Goal: Navigation & Orientation: Find specific page/section

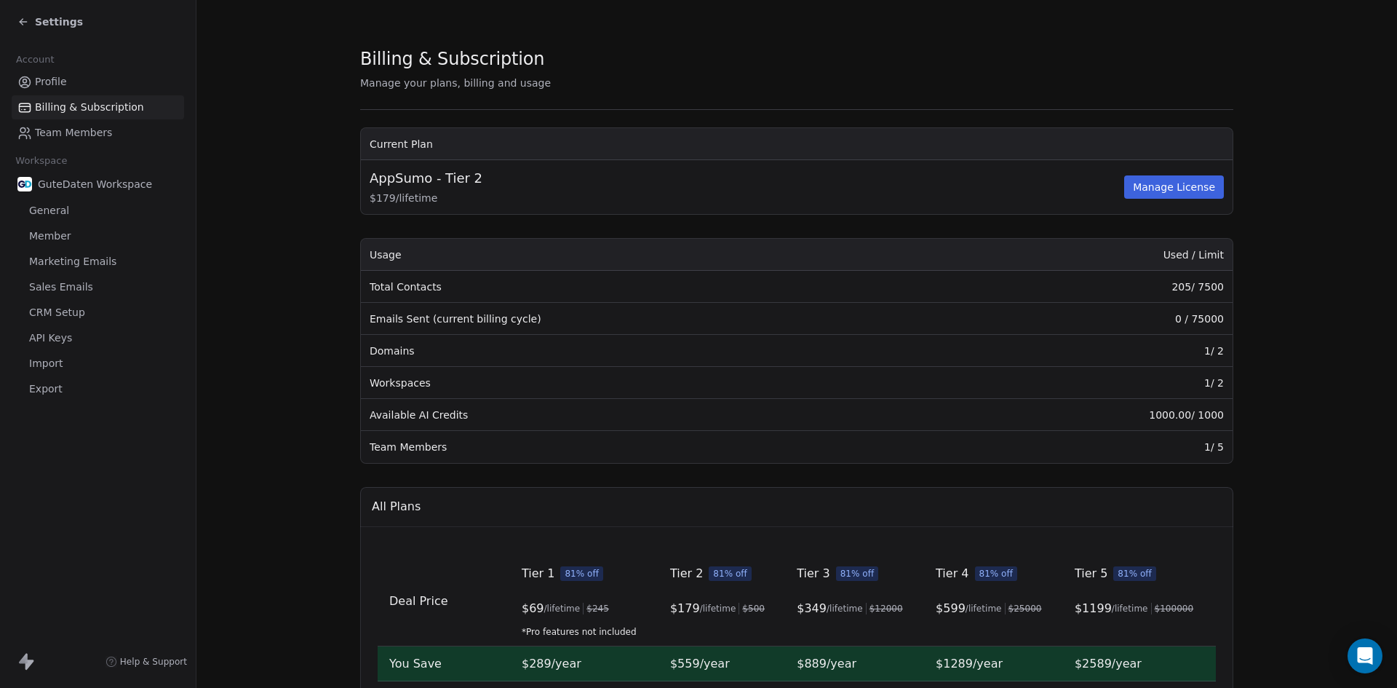
click at [47, 365] on span "Import" at bounding box center [45, 363] width 33 height 15
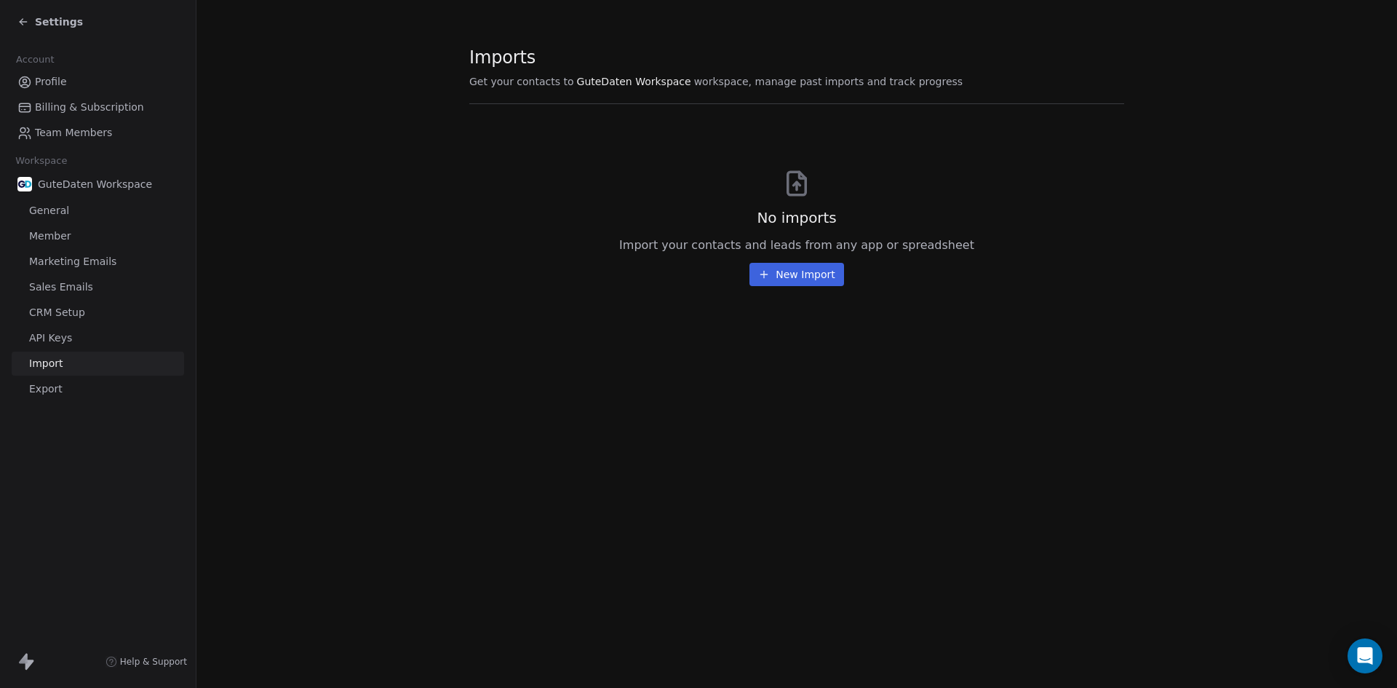
click at [45, 389] on span "Export" at bounding box center [45, 388] width 33 height 15
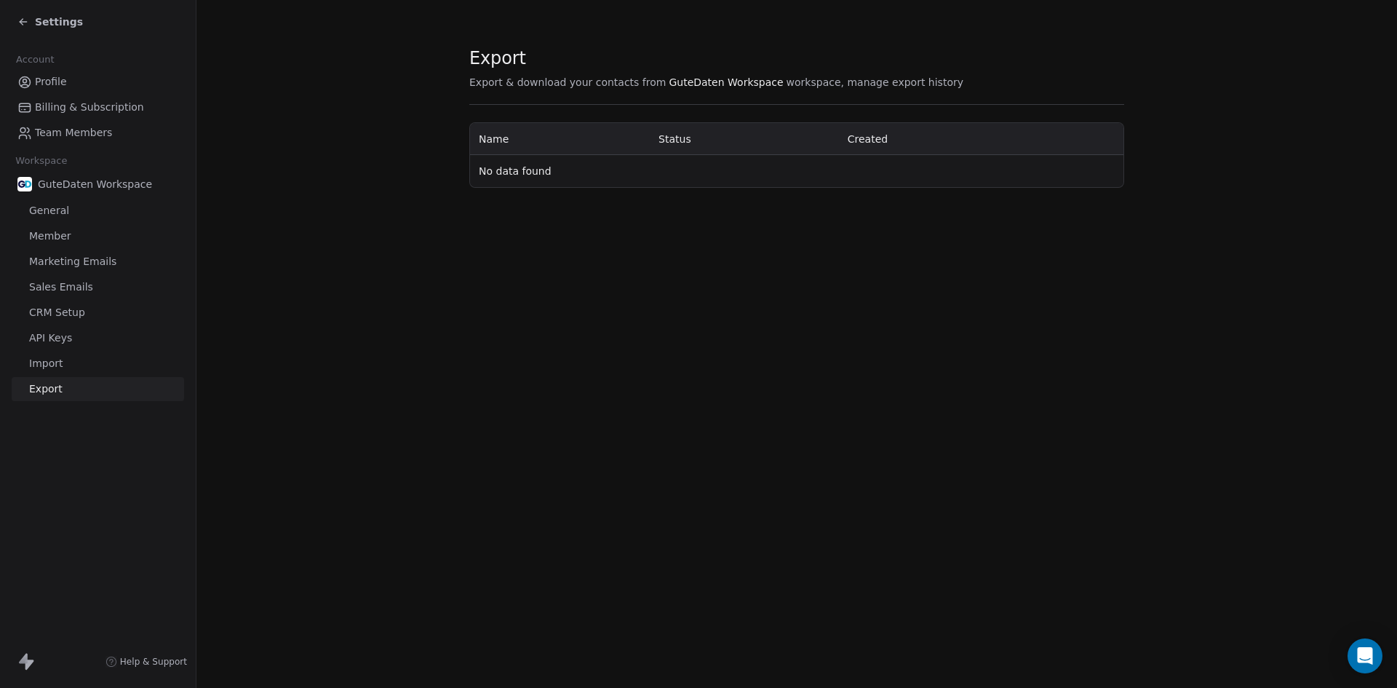
click at [44, 365] on span "Import" at bounding box center [45, 363] width 33 height 15
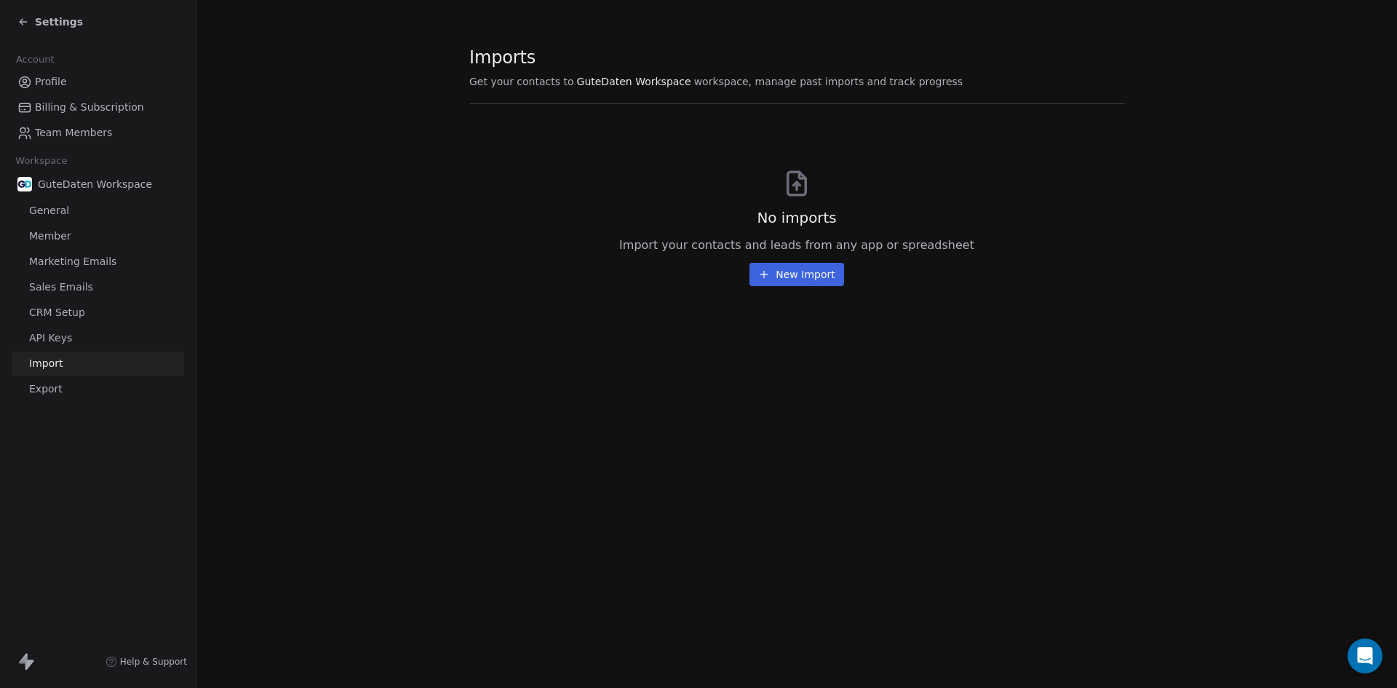
click at [45, 341] on span "API Keys" at bounding box center [50, 337] width 43 height 15
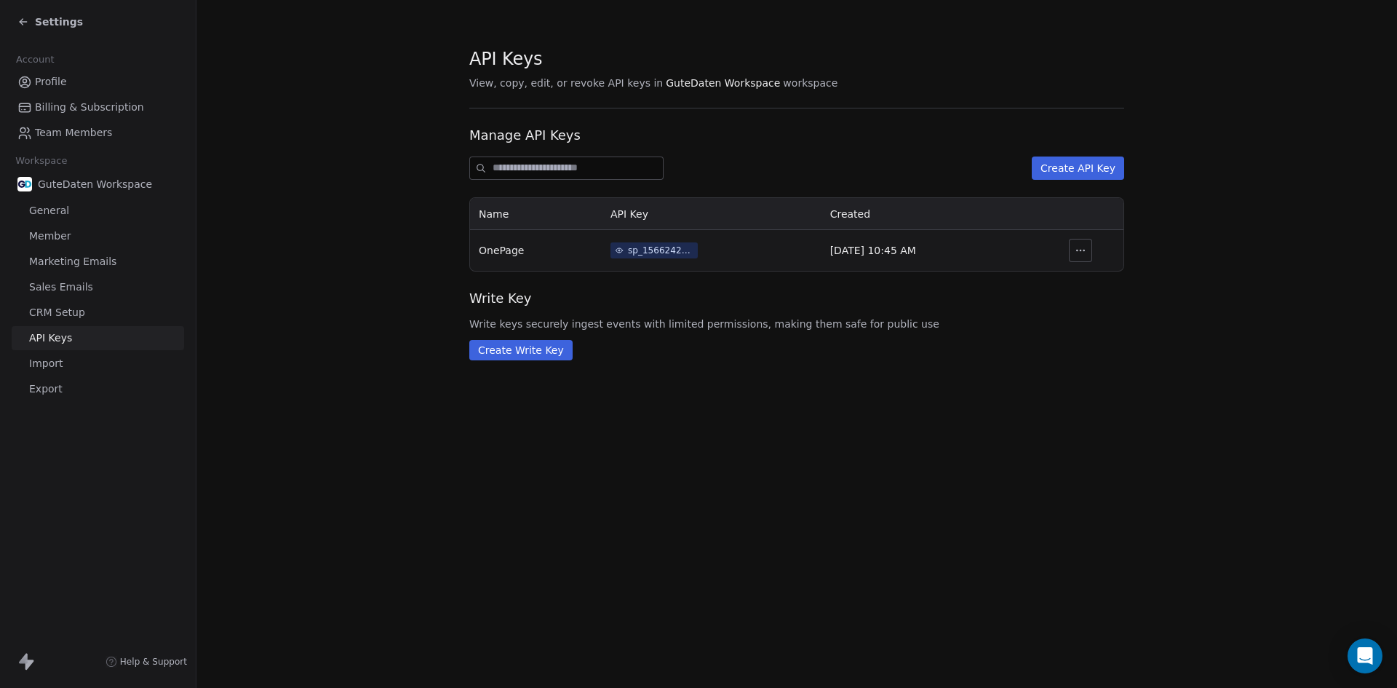
click at [53, 310] on span "CRM Setup" at bounding box center [57, 312] width 56 height 15
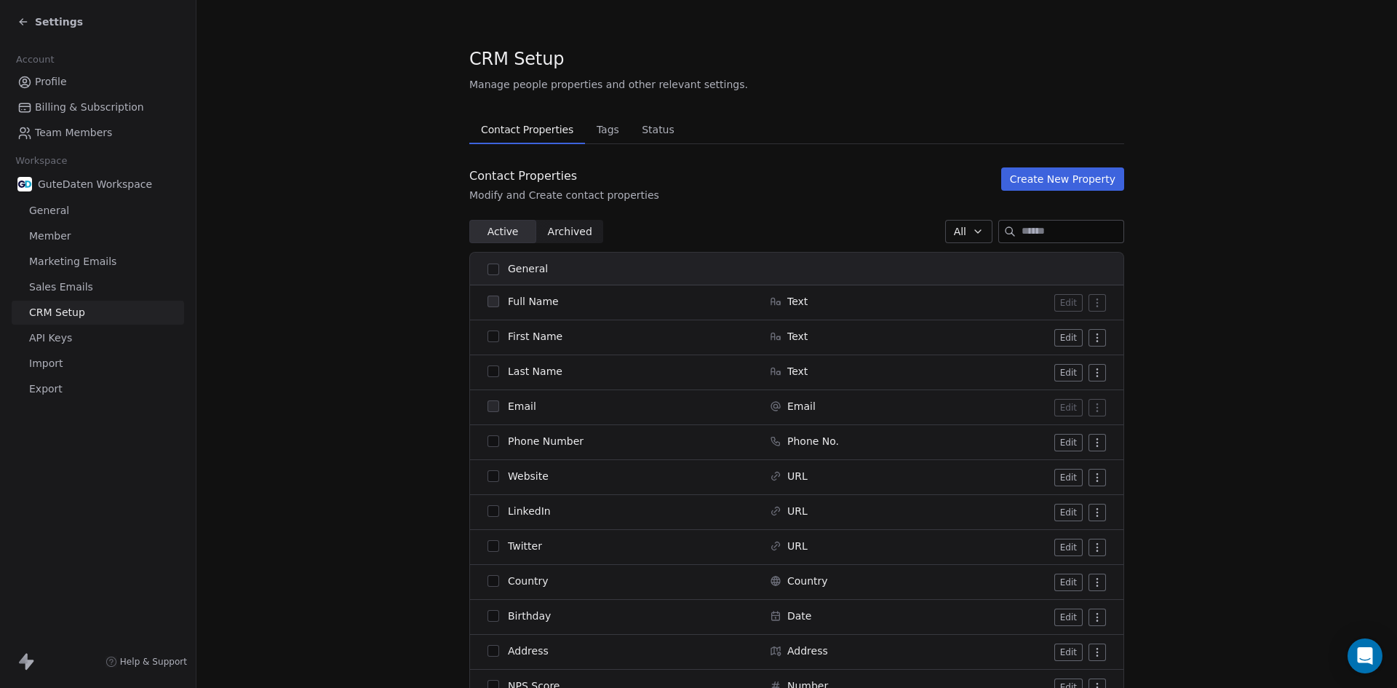
click at [60, 266] on span "Marketing Emails" at bounding box center [72, 261] width 87 height 15
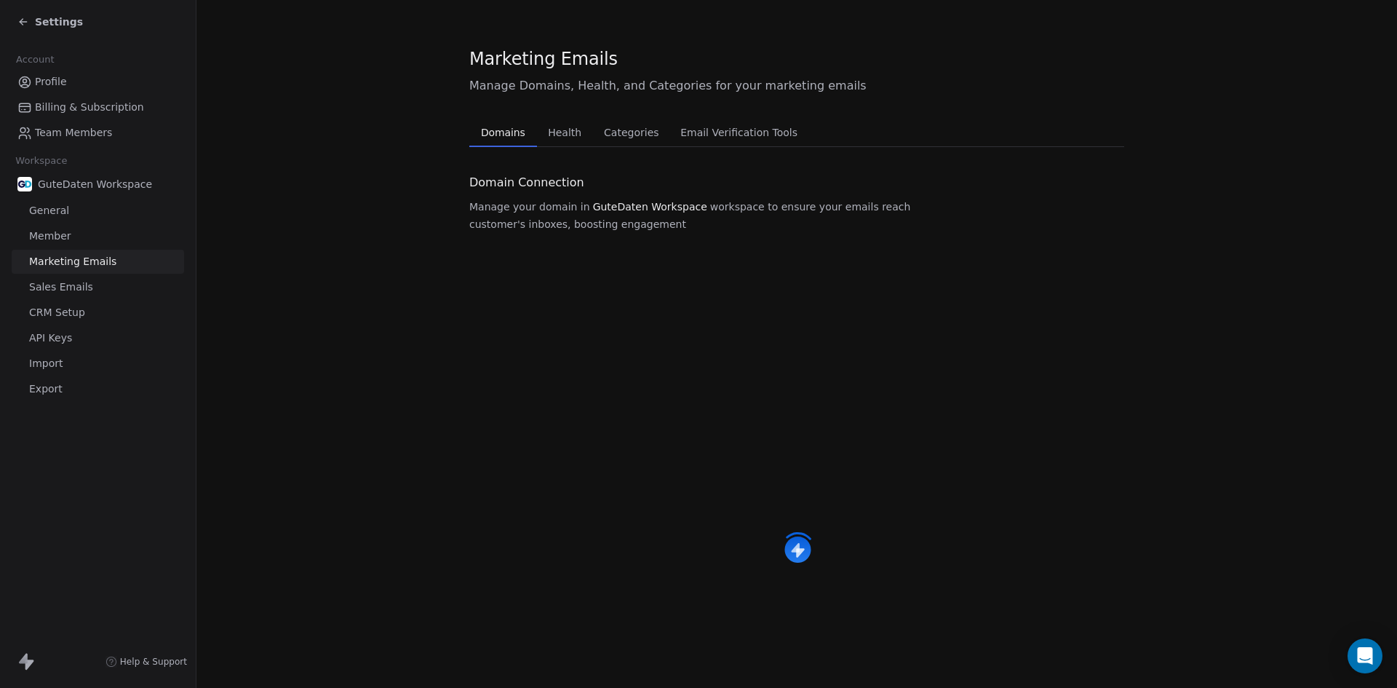
click at [57, 283] on span "Sales Emails" at bounding box center [61, 286] width 64 height 15
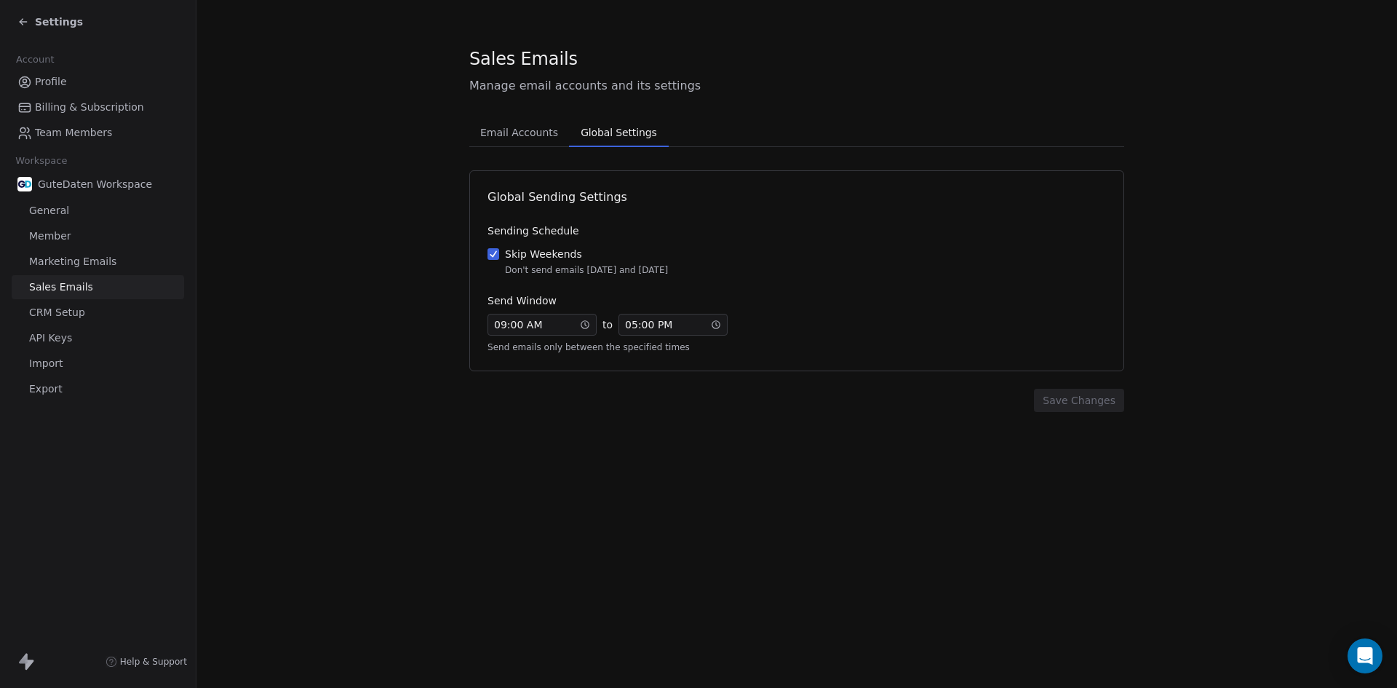
click at [603, 122] on button "Global Settings Global Settings" at bounding box center [618, 132] width 99 height 29
click at [515, 132] on span "Email Accounts" at bounding box center [519, 132] width 90 height 20
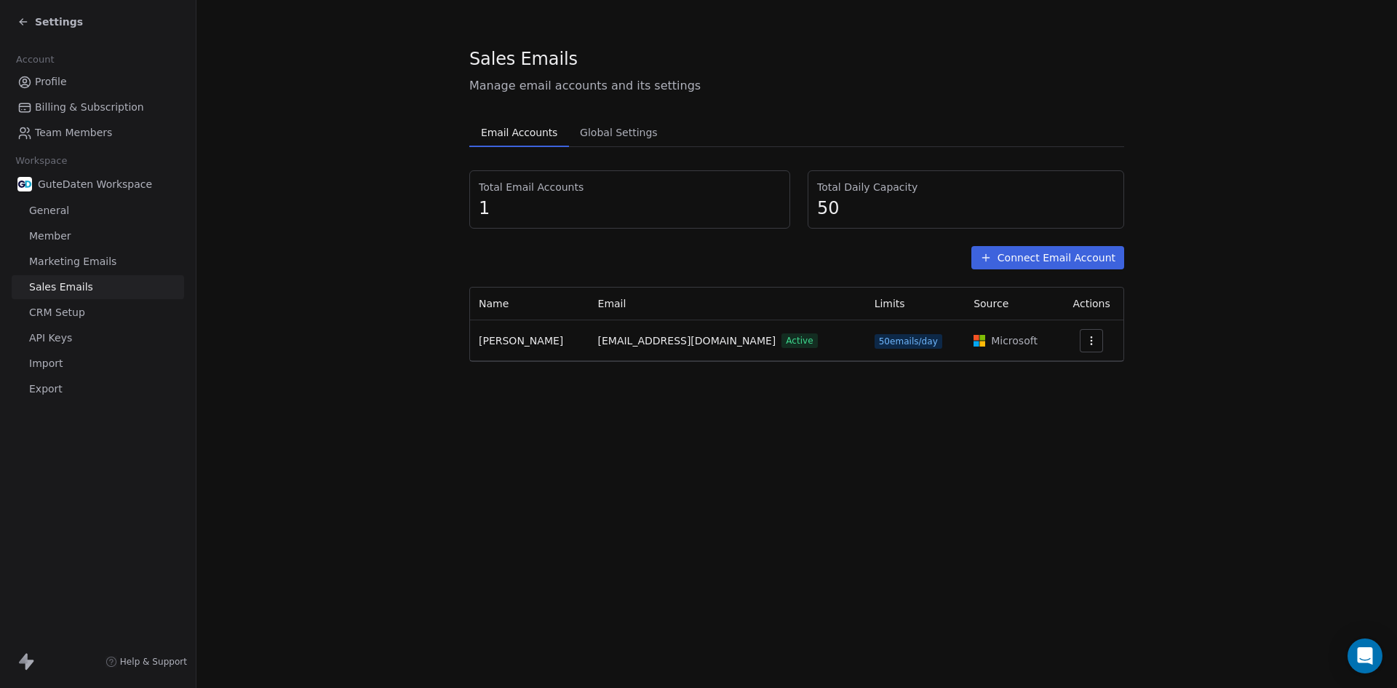
click at [45, 79] on span "Profile" at bounding box center [51, 81] width 32 height 15
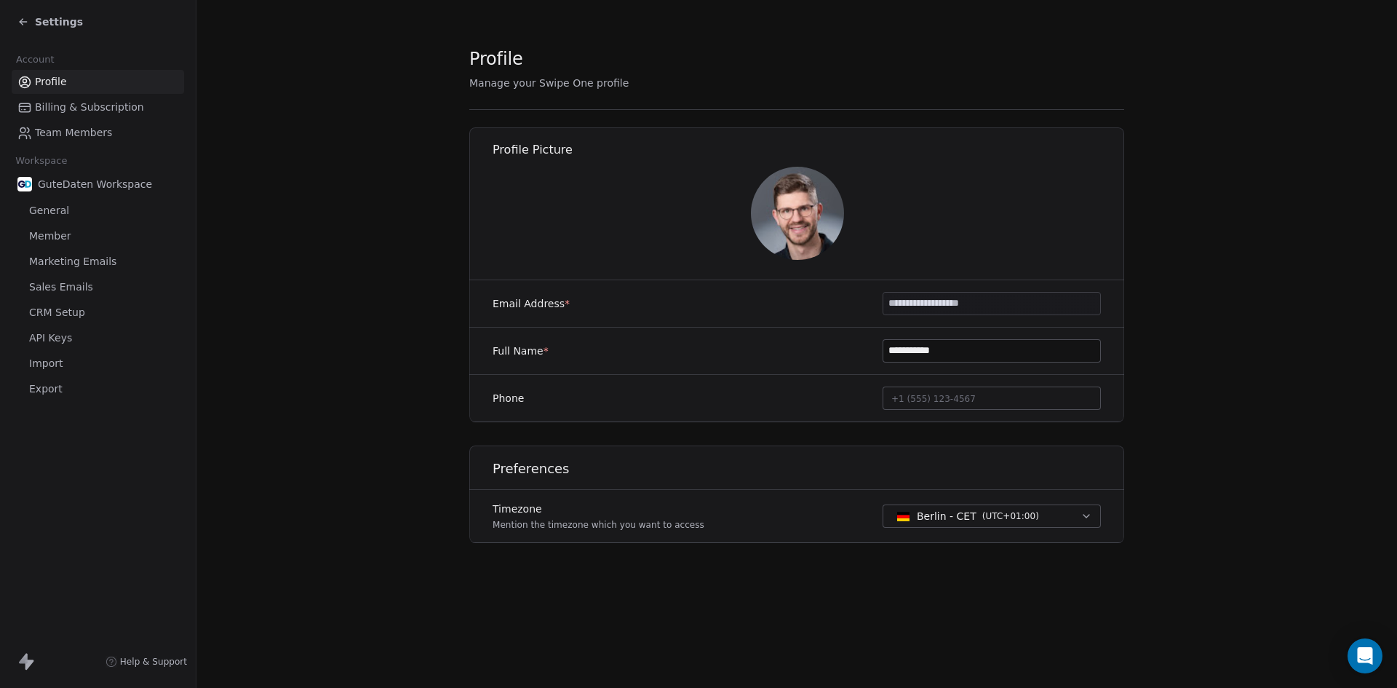
click at [45, 103] on span "Billing & Subscription" at bounding box center [89, 107] width 109 height 15
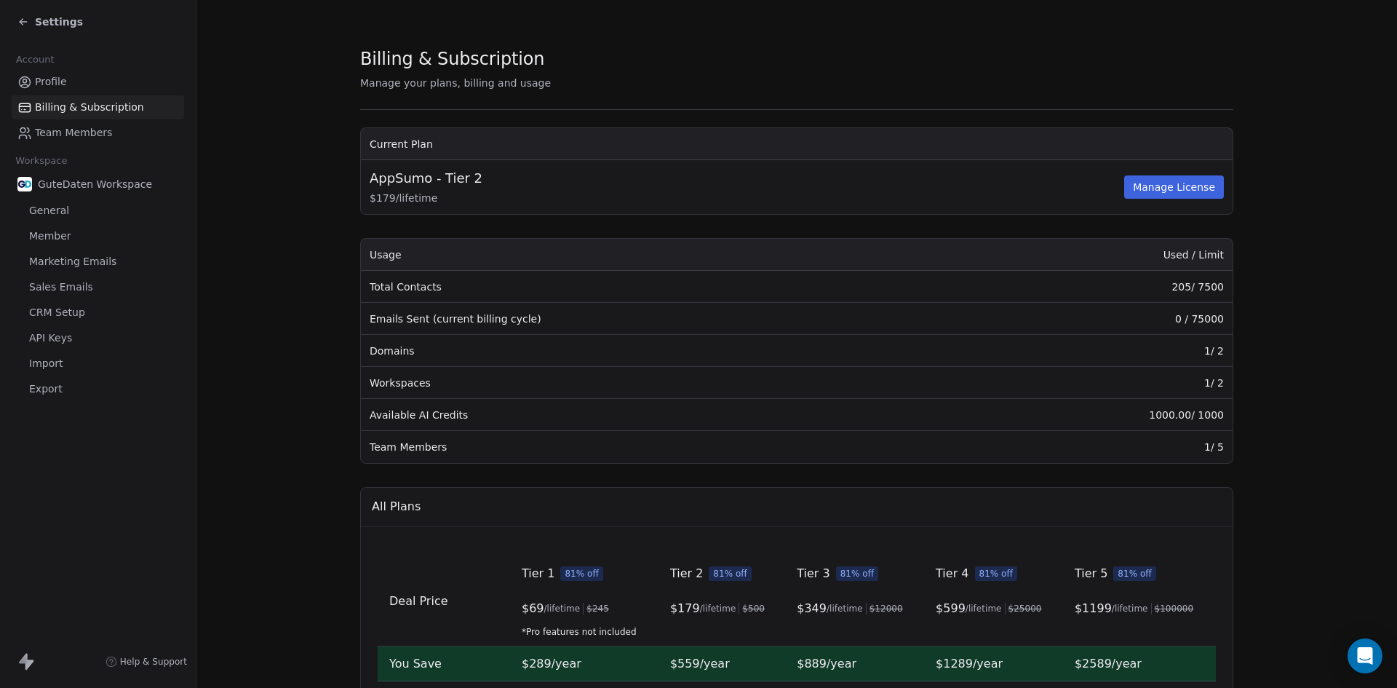
click at [48, 129] on span "Team Members" at bounding box center [73, 132] width 77 height 15
